Goal: Task Accomplishment & Management: Use online tool/utility

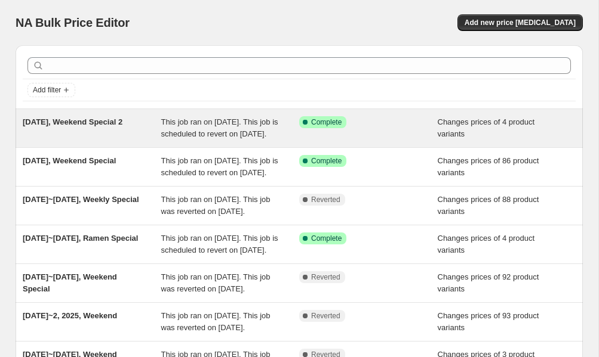
click at [199, 132] on span "This job ran on [DATE]. This job is scheduled to revert on [DATE]." at bounding box center [219, 128] width 117 height 21
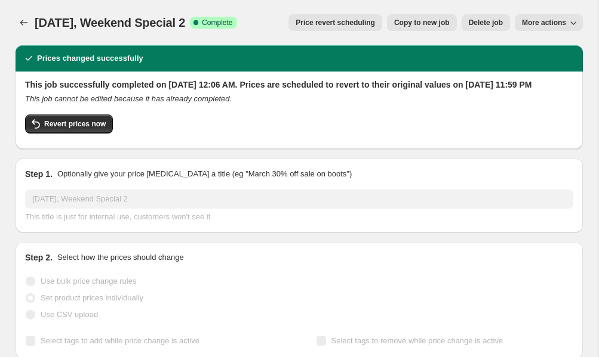
click at [554, 27] on button "More actions" at bounding box center [548, 22] width 68 height 17
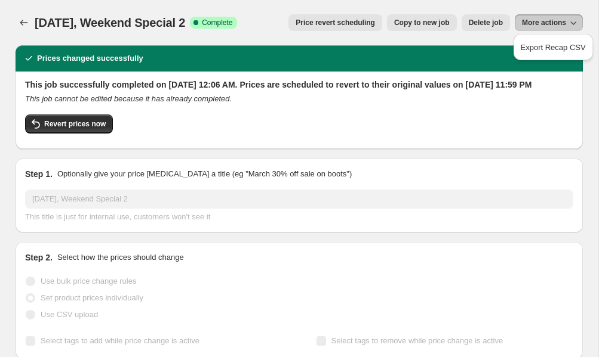
click at [556, 26] on span "More actions" at bounding box center [544, 23] width 44 height 10
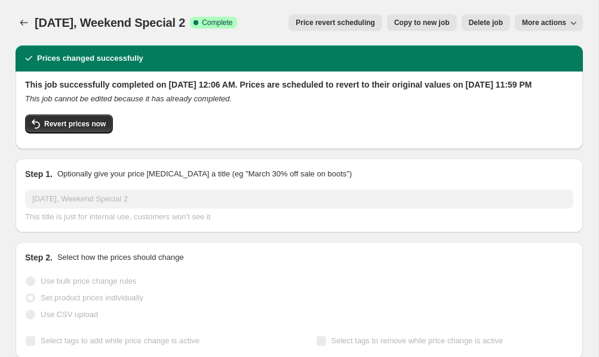
click at [425, 23] on span "Copy to new job" at bounding box center [421, 23] width 55 height 10
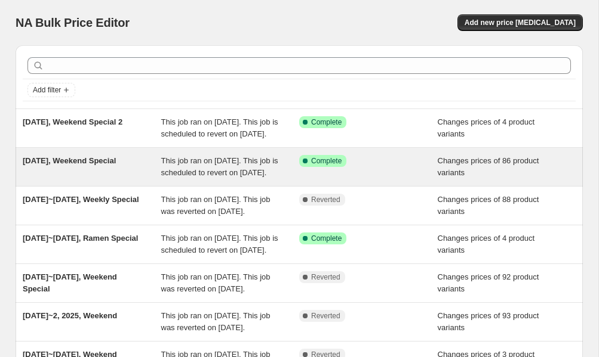
click at [116, 165] on span "Oct 9, 2025, Weekend Special" at bounding box center [69, 160] width 93 height 9
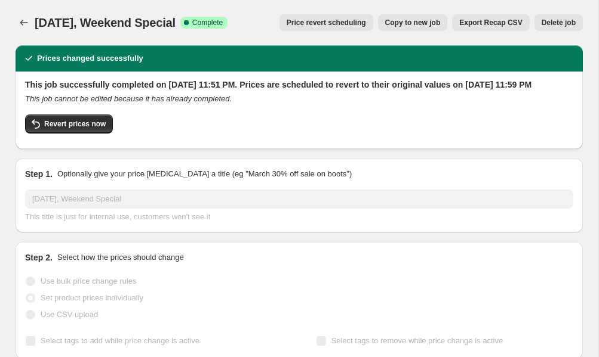
scroll to position [1, 0]
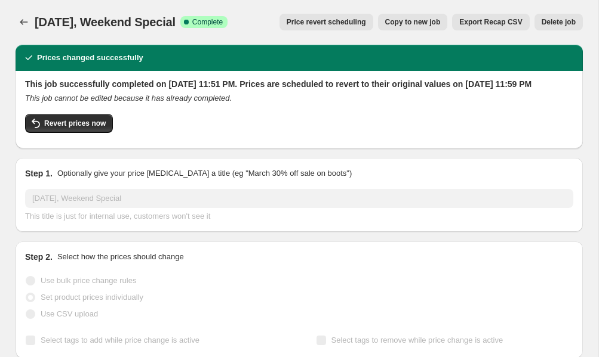
click at [427, 23] on span "Copy to new job" at bounding box center [412, 22] width 55 height 10
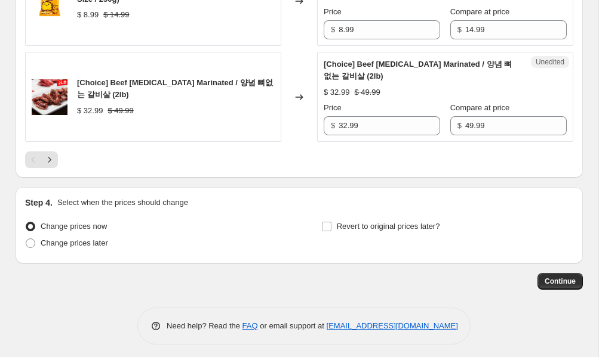
click at [49, 166] on icon "Next" at bounding box center [50, 160] width 12 height 12
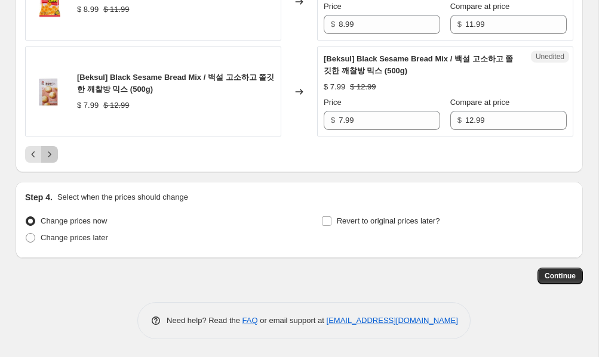
click at [56, 161] on button "Next" at bounding box center [49, 154] width 17 height 17
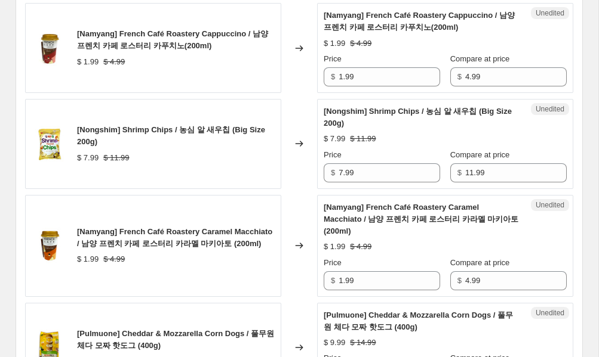
scroll to position [531, 0]
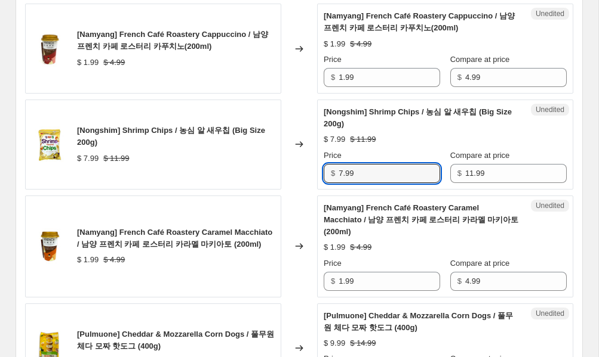
drag, startPoint x: 383, startPoint y: 171, endPoint x: 310, endPoint y: 172, distance: 72.8
click at [310, 172] on div "[Nongshim] Shrimp Chips / 농심 알 새우칩 (Big Size 200g) $ 7.99 $ 11.99 Changed to Un…" at bounding box center [299, 145] width 548 height 90
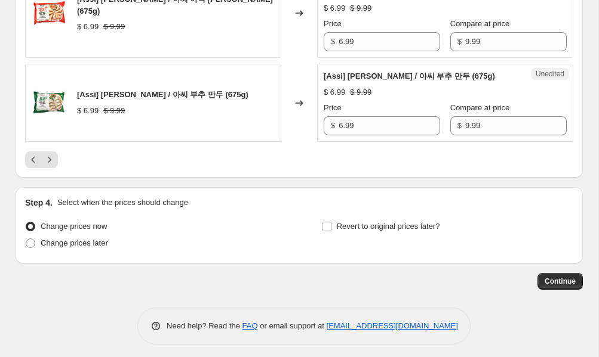
scroll to position [2203, 0]
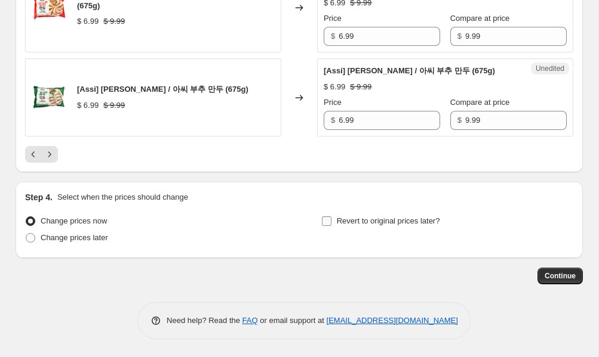
type input "8.99"
click at [437, 224] on span "Revert to original prices later?" at bounding box center [388, 221] width 103 height 9
click at [331, 224] on input "Revert to original prices later?" at bounding box center [327, 222] width 10 height 10
checkbox input "true"
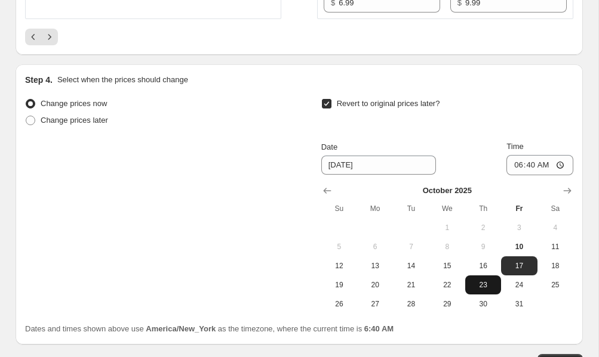
scroll to position [2308, 0]
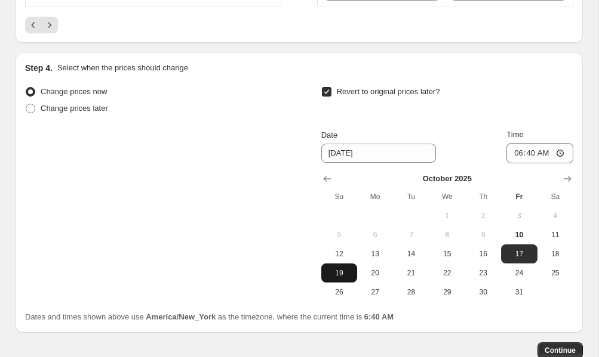
click at [340, 278] on span "19" at bounding box center [339, 274] width 26 height 10
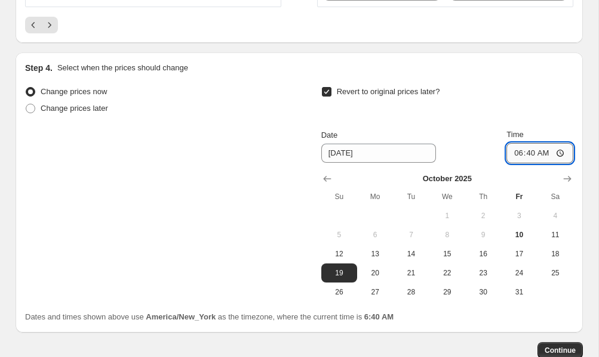
click at [538, 164] on input "06:40" at bounding box center [539, 153] width 67 height 20
click at [353, 283] on button "19" at bounding box center [339, 273] width 36 height 19
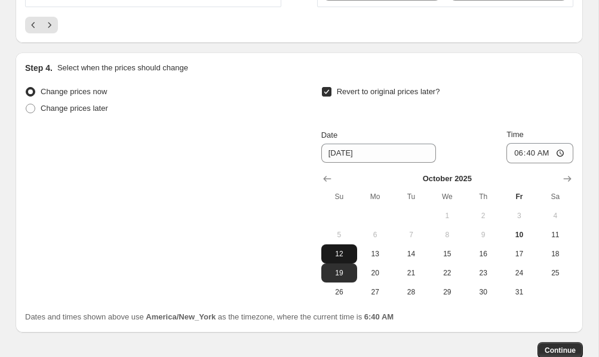
click at [344, 259] on span "12" at bounding box center [339, 254] width 26 height 10
type input "10/12/2025"
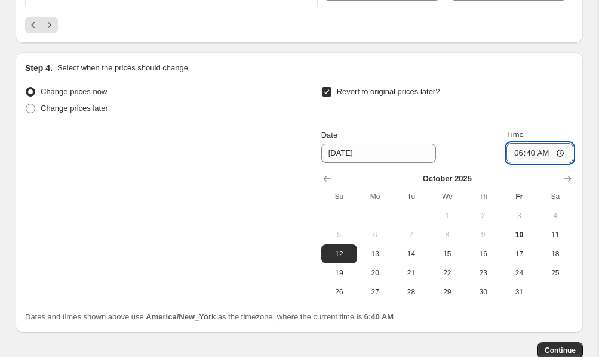
click at [522, 164] on input "06:40" at bounding box center [539, 153] width 67 height 20
click at [514, 164] on input "06:40" at bounding box center [539, 153] width 67 height 20
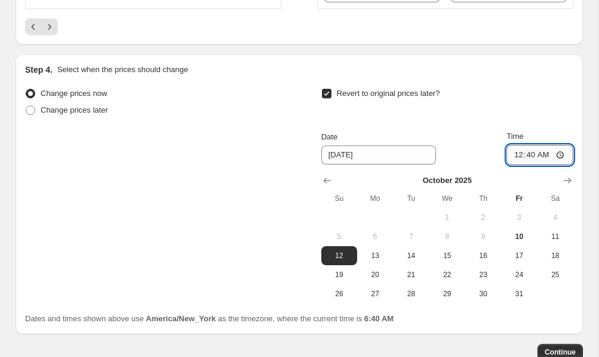
click at [514, 165] on input "00:40" at bounding box center [539, 155] width 67 height 20
click at [528, 165] on input "11:40" at bounding box center [539, 154] width 67 height 20
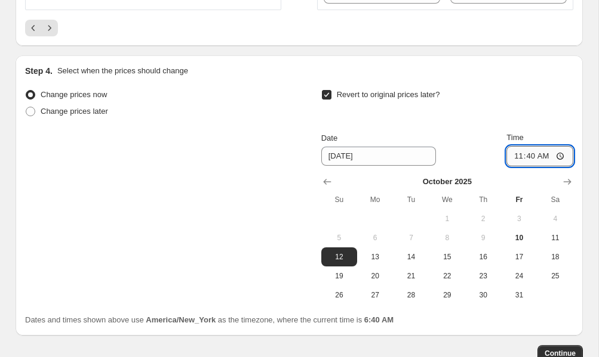
scroll to position [2313, 0]
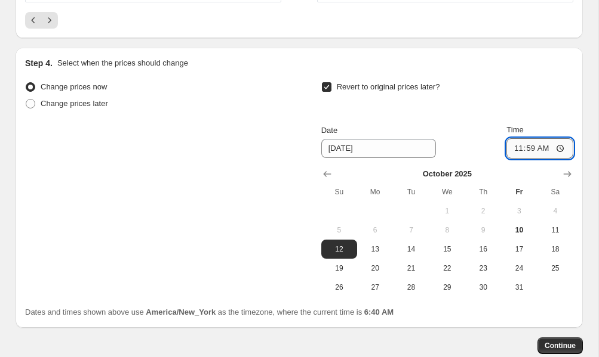
click at [539, 159] on input "11:59" at bounding box center [539, 148] width 67 height 20
click at [539, 159] on input "11:59" at bounding box center [539, 149] width 67 height 20
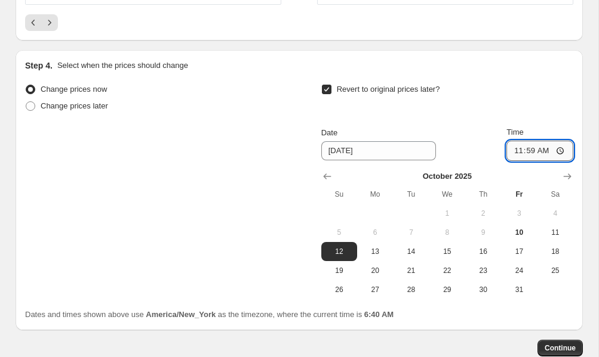
click at [557, 161] on input "11:59" at bounding box center [539, 151] width 67 height 20
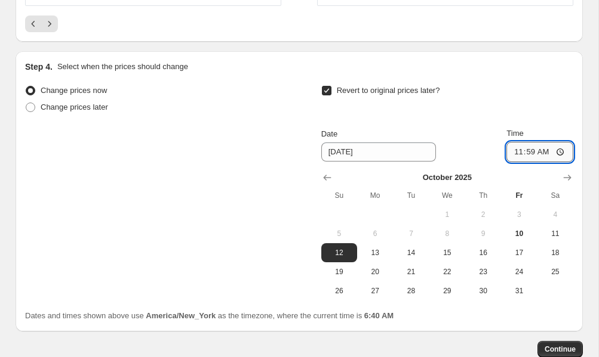
scroll to position [2309, 0]
click at [559, 163] on input "11:59" at bounding box center [539, 153] width 67 height 20
type input "23:59"
click at [466, 150] on div "Revert to original prices later? Date 10/12/2025 Time 23:59 October 2025 Su Mo …" at bounding box center [447, 192] width 252 height 218
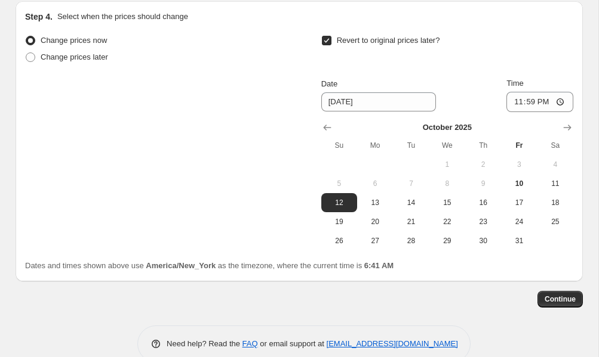
scroll to position [2407, 0]
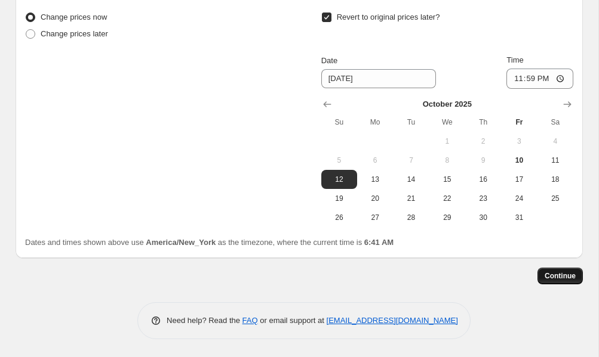
click at [566, 276] on span "Continue" at bounding box center [559, 277] width 31 height 10
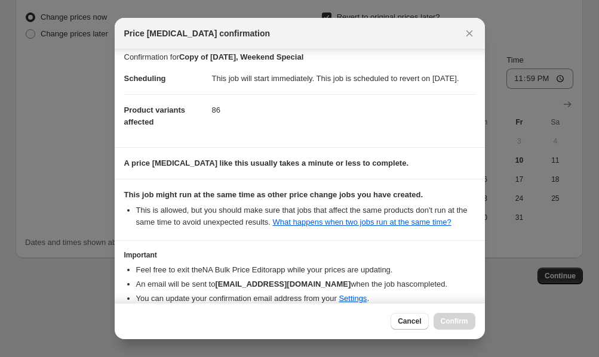
scroll to position [94, 0]
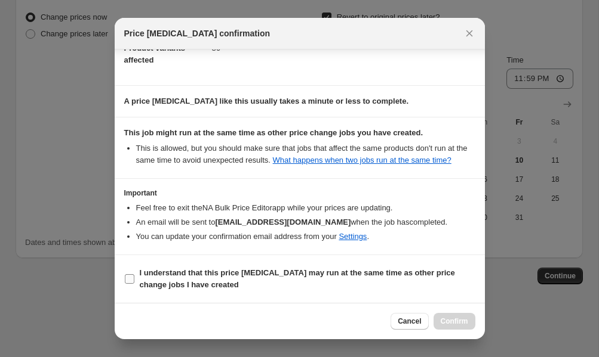
drag, startPoint x: 329, startPoint y: 266, endPoint x: 378, endPoint y: 279, distance: 49.9
click at [330, 266] on label "I understand that this price change job may run at the same time as other price…" at bounding box center [299, 279] width 351 height 29
click at [134, 275] on input "I understand that this price change job may run at the same time as other price…" at bounding box center [130, 280] width 10 height 10
checkbox input "true"
drag, startPoint x: 470, startPoint y: 323, endPoint x: 450, endPoint y: 314, distance: 21.9
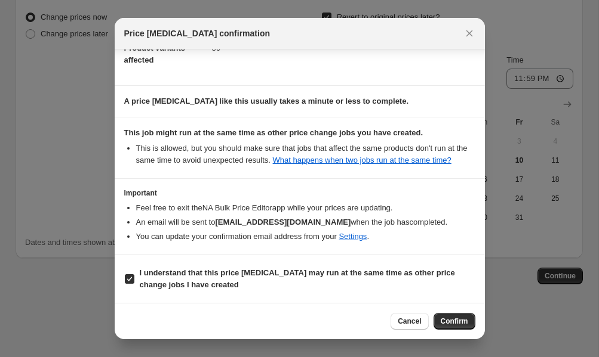
click at [469, 323] on button "Confirm" at bounding box center [454, 321] width 42 height 17
